Goal: Use online tool/utility: Utilize a website feature to perform a specific function

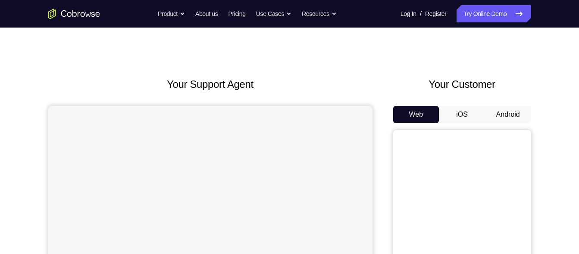
click at [501, 114] on button "Android" at bounding box center [508, 114] width 46 height 17
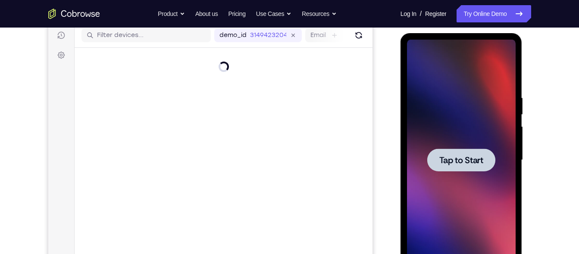
click at [473, 166] on div at bounding box center [461, 160] width 68 height 23
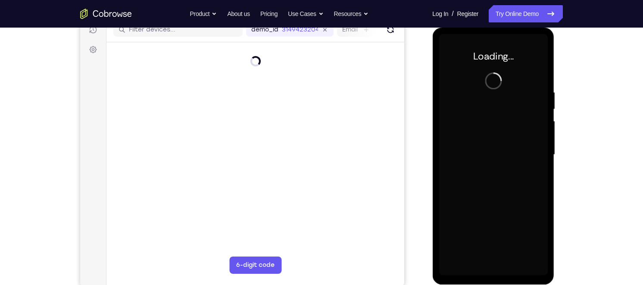
scroll to position [116, 0]
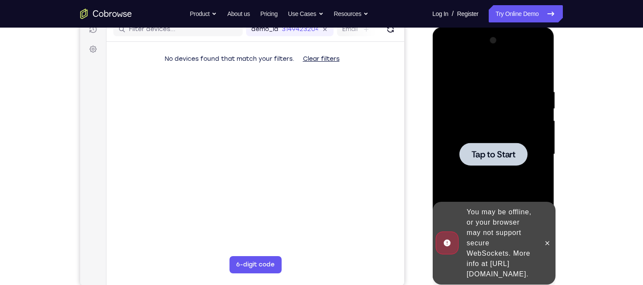
click at [490, 158] on span "Tap to Start" at bounding box center [493, 154] width 44 height 9
click at [544, 243] on button at bounding box center [547, 243] width 14 height 14
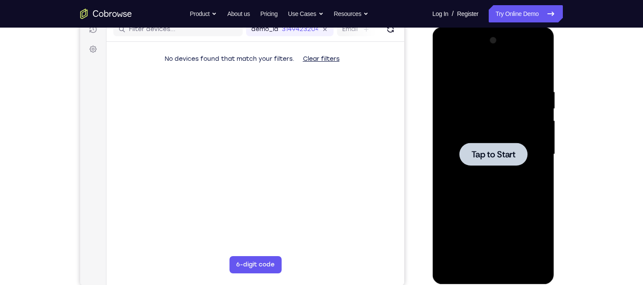
click at [487, 165] on div at bounding box center [493, 154] width 68 height 23
click at [512, 159] on span "Tap to Start" at bounding box center [493, 154] width 44 height 9
click at [579, 174] on div "Your Support Agent Your Customer Web iOS Android Next Steps We’d be happy to gi…" at bounding box center [321, 196] width 643 height 569
click at [493, 159] on span "Tap to Start" at bounding box center [493, 154] width 44 height 9
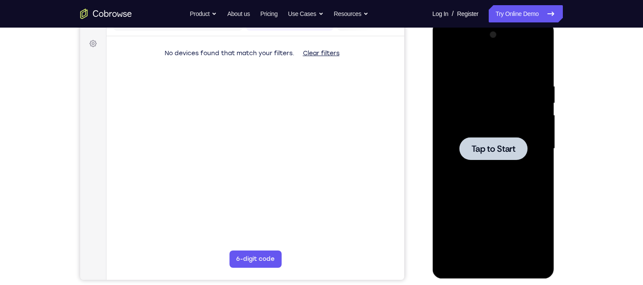
click at [509, 144] on span "Tap to Start" at bounding box center [493, 148] width 44 height 9
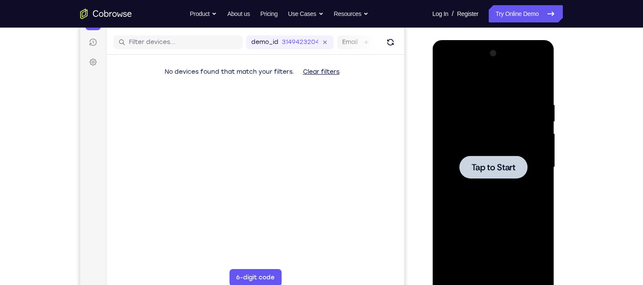
scroll to position [101, 0]
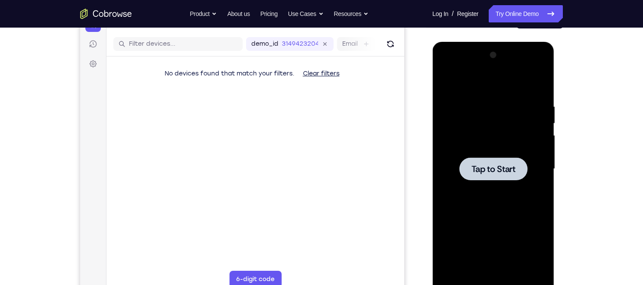
click at [510, 169] on span "Tap to Start" at bounding box center [493, 169] width 44 height 9
